Goal: Understand process/instructions

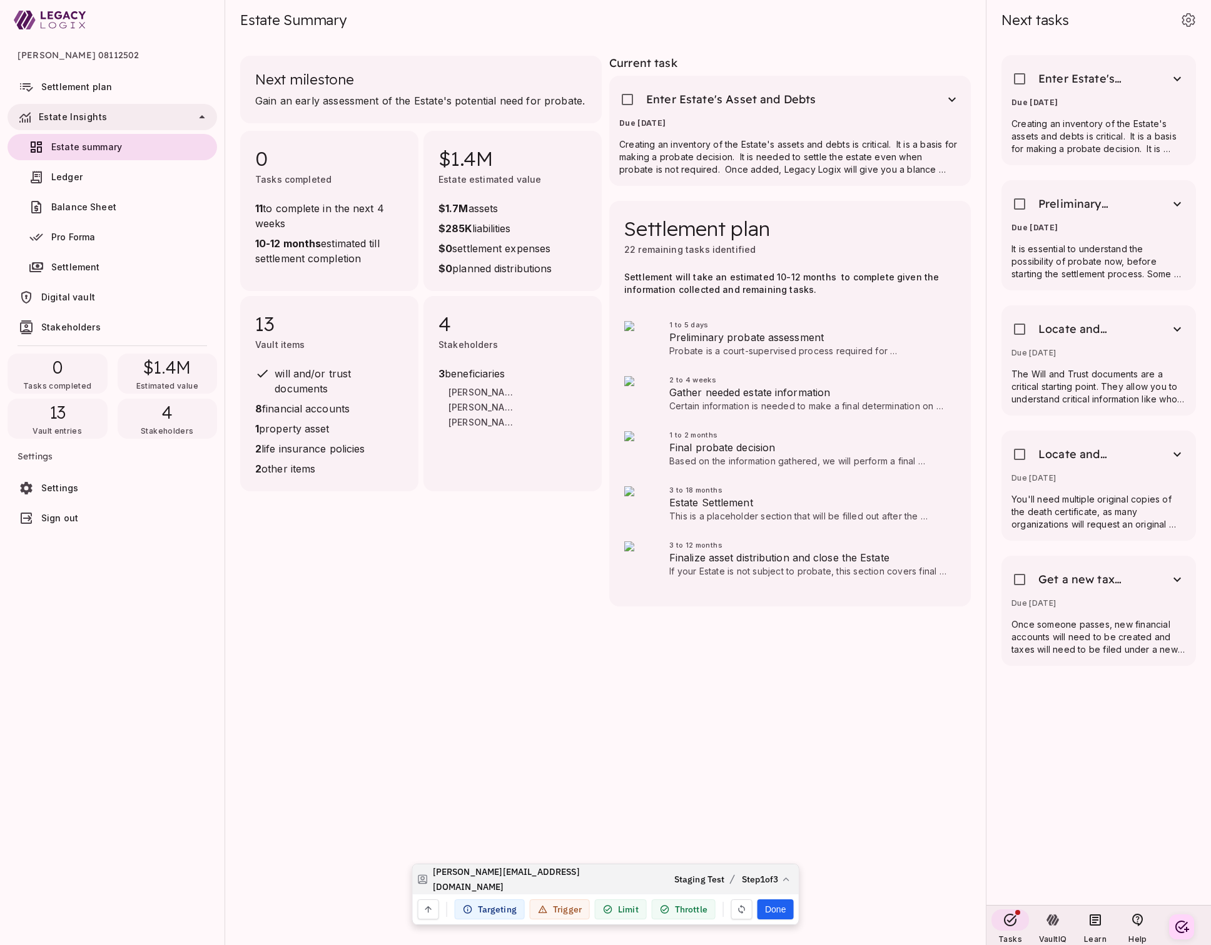
click at [703, 877] on span "Staging Test" at bounding box center [700, 879] width 51 height 15
click at [787, 876] on icon at bounding box center [786, 879] width 10 height 10
click at [752, 795] on button "Step 1 : Step 1" at bounding box center [766, 803] width 186 height 25
click at [431, 909] on icon "button" at bounding box center [428, 909] width 7 height 7
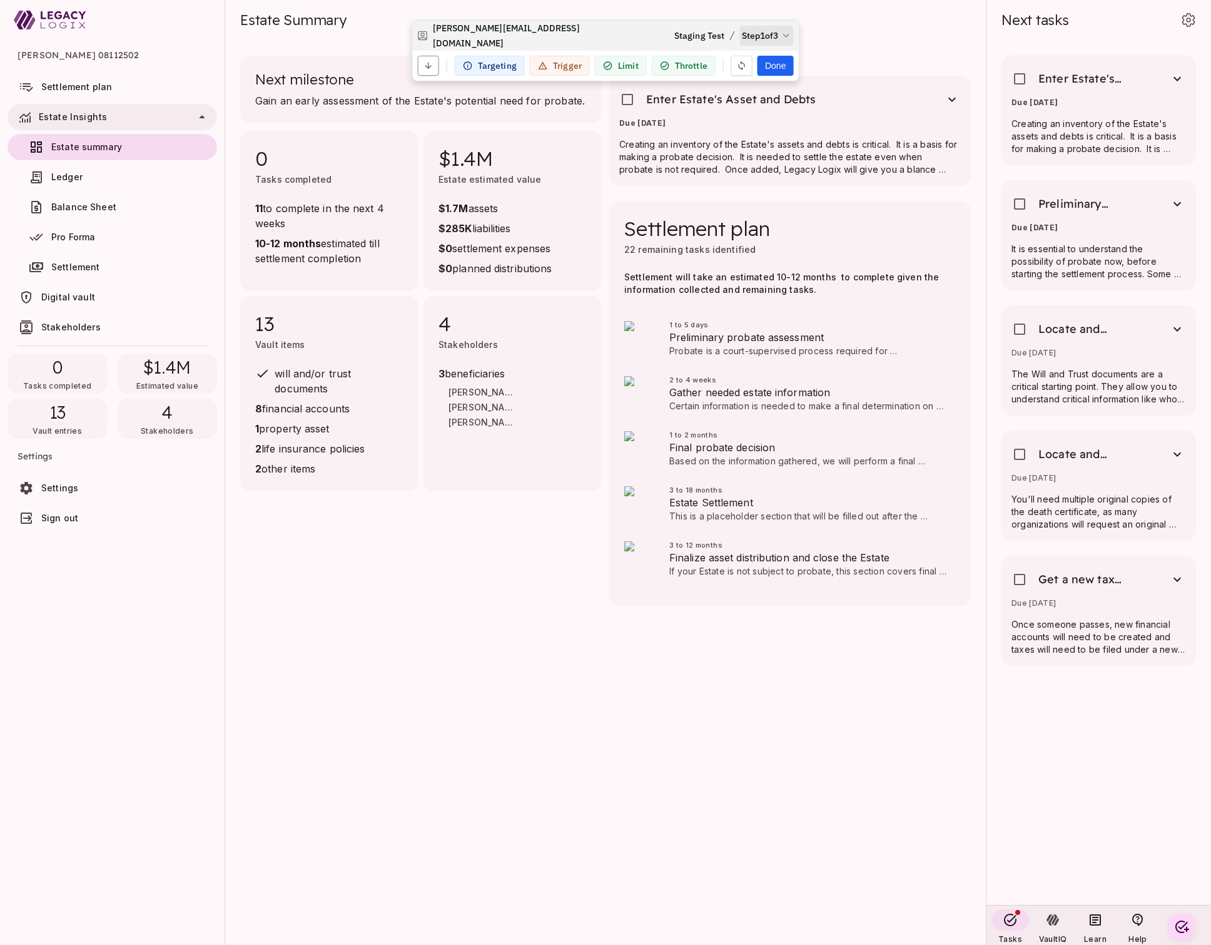
click at [429, 64] on icon "button" at bounding box center [428, 66] width 7 height 7
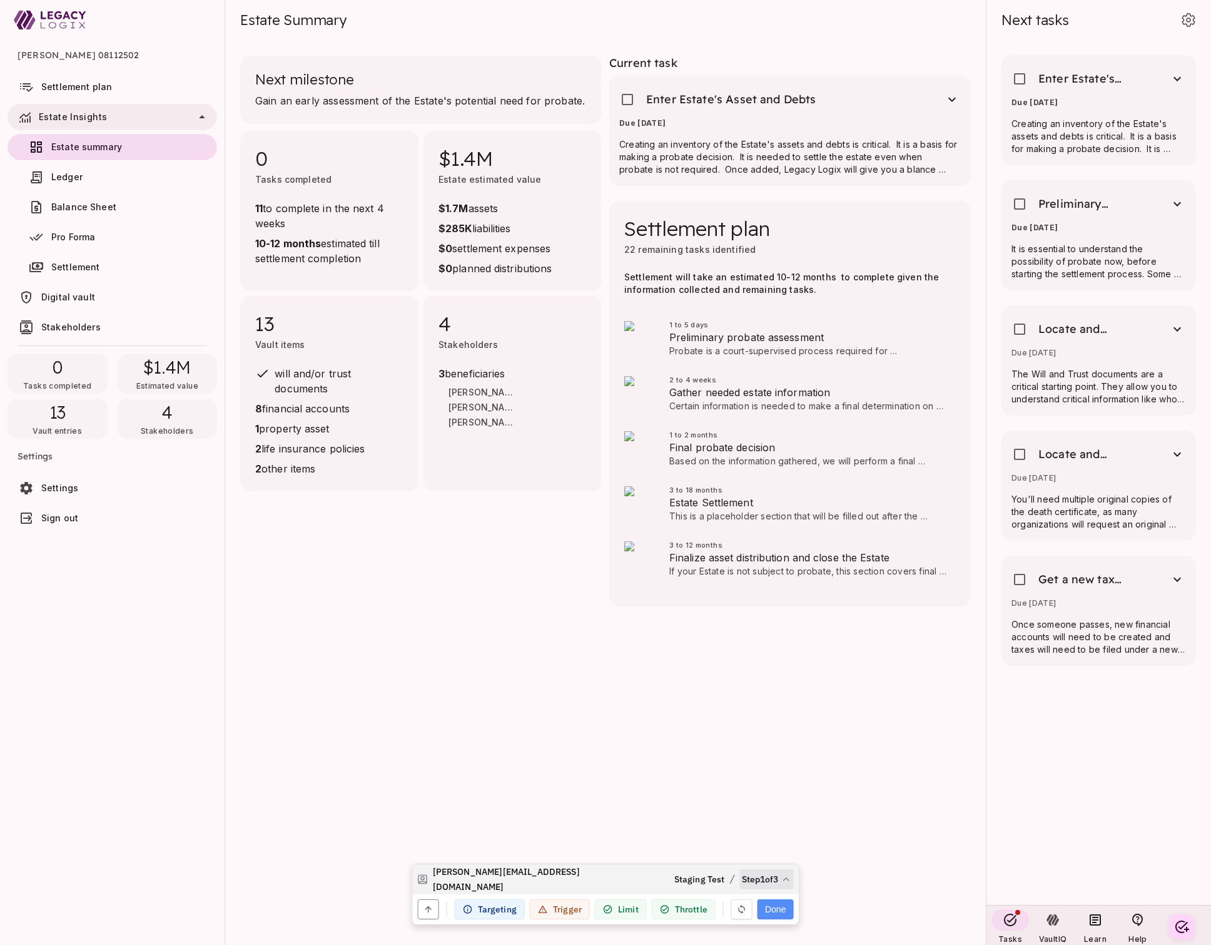
click at [778, 909] on button "Done" at bounding box center [776, 909] width 36 height 20
click at [163, 70] on span "Continue" at bounding box center [167, 69] width 45 height 13
click at [776, 910] on button "Done" at bounding box center [776, 909] width 36 height 20
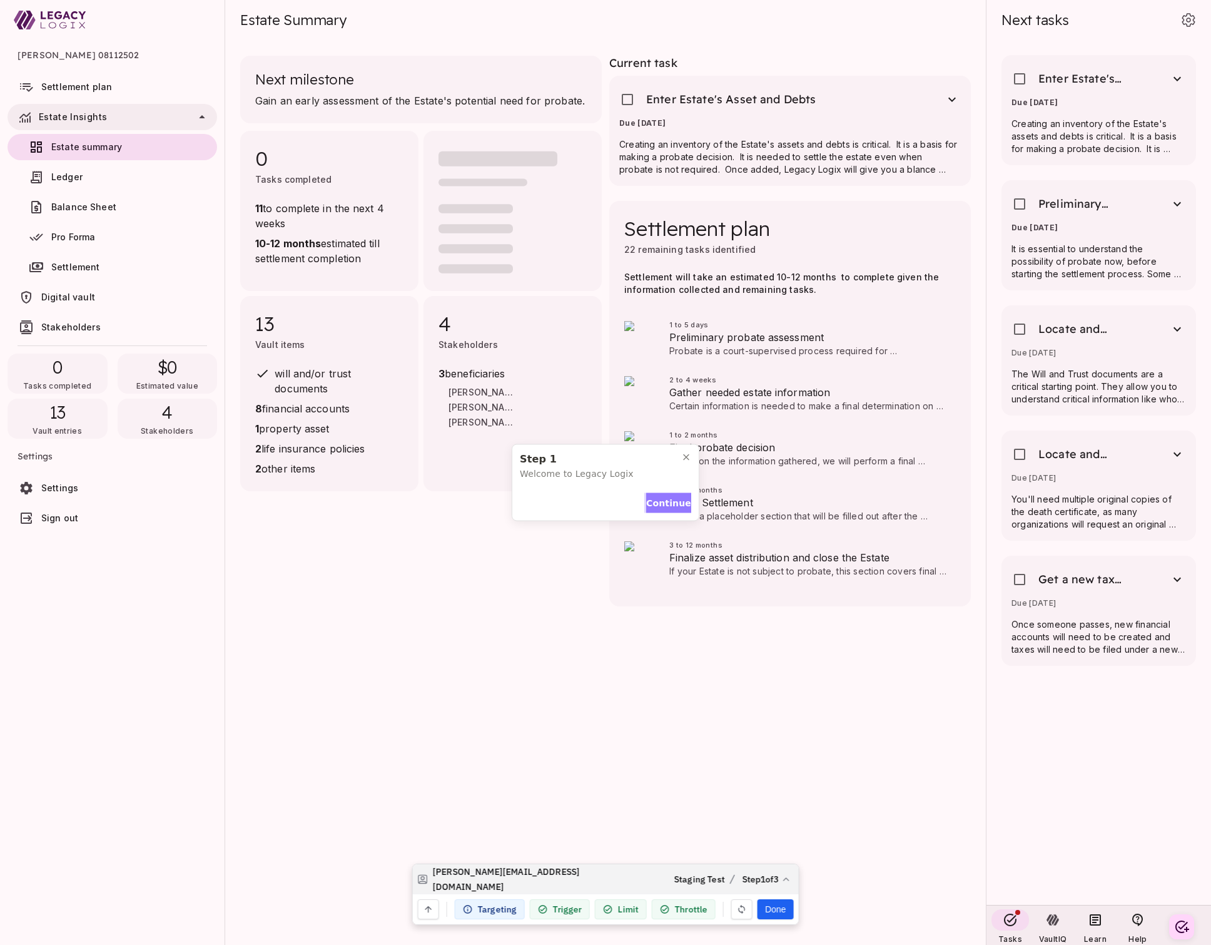
click at [668, 504] on span "Continue" at bounding box center [668, 502] width 45 height 13
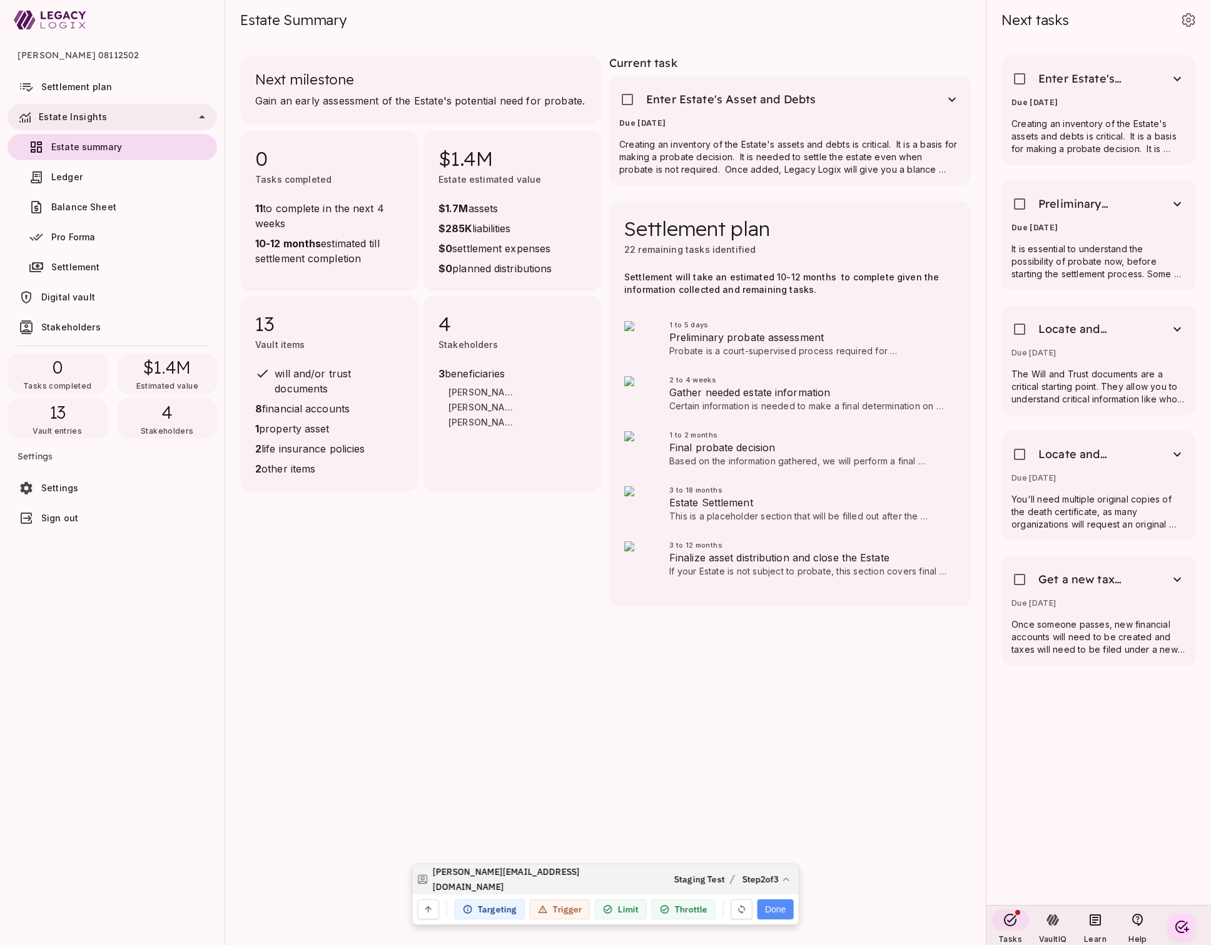
click at [776, 910] on button "Done" at bounding box center [776, 909] width 36 height 20
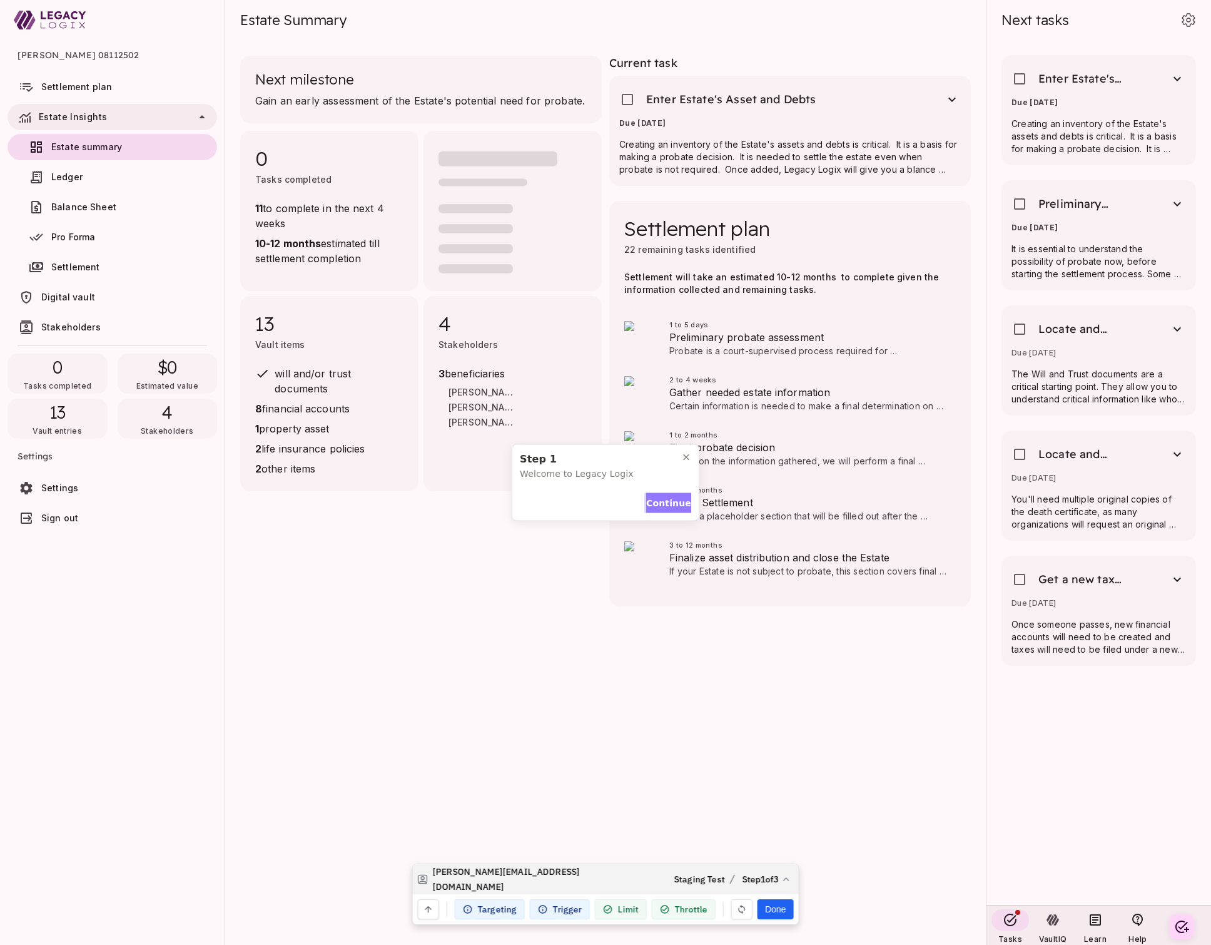
click at [668, 500] on span "Continue" at bounding box center [668, 502] width 45 height 13
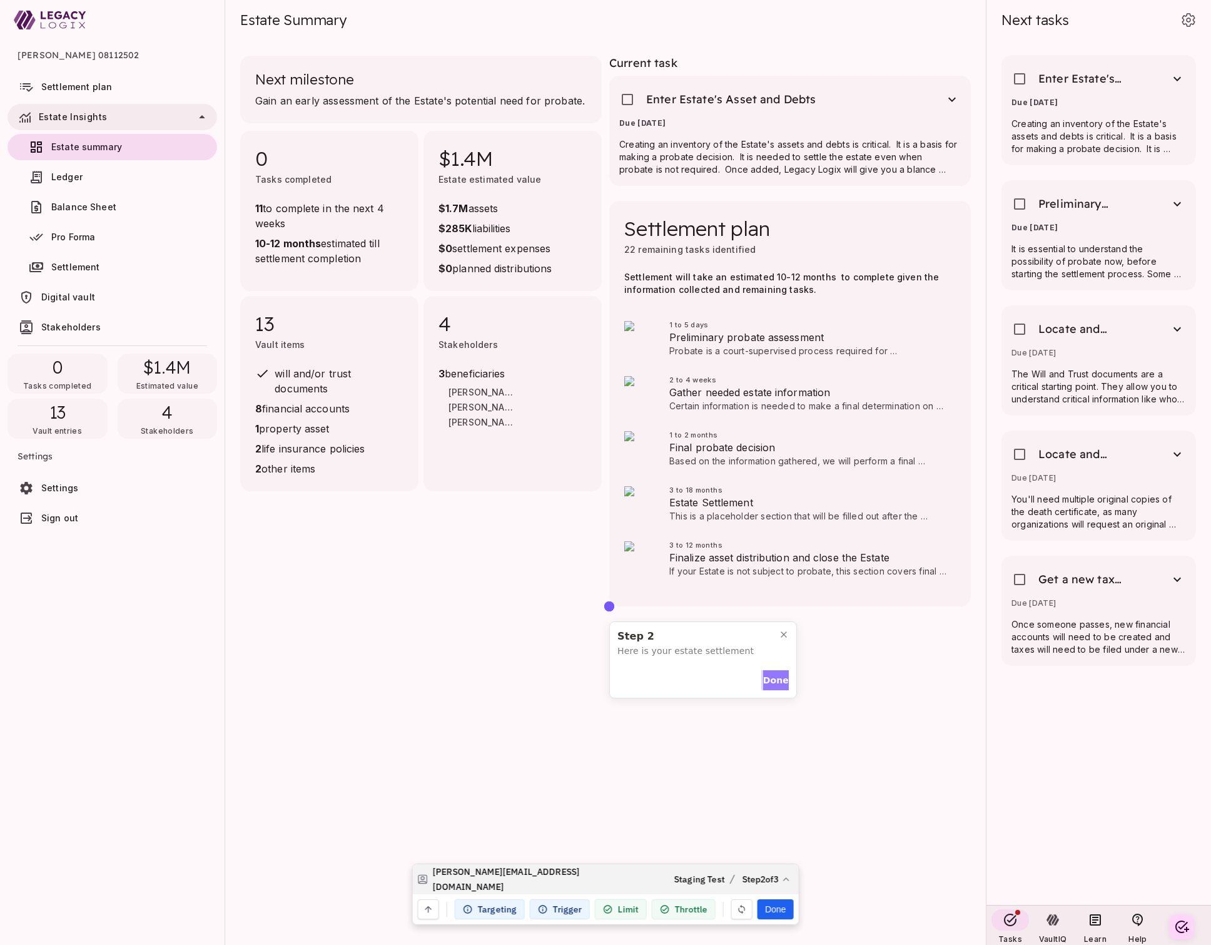
click at [773, 681] on span "Done" at bounding box center [776, 680] width 26 height 13
click at [772, 911] on button "Done" at bounding box center [776, 909] width 36 height 20
